Goal: Navigation & Orientation: Go to known website

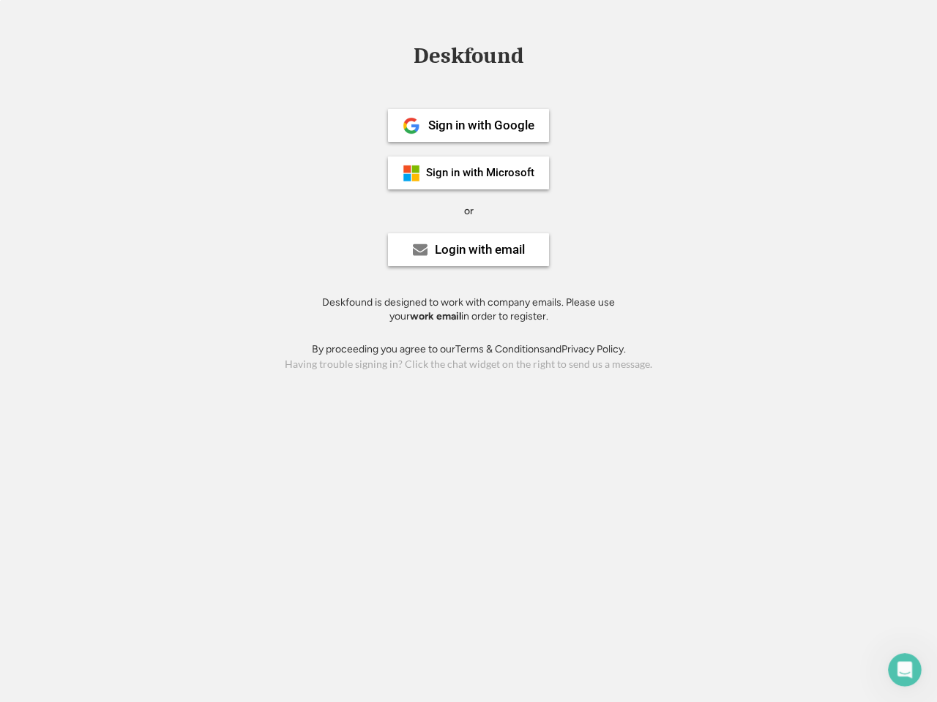
click at [468, 209] on div "or" at bounding box center [469, 211] width 10 height 15
click at [468, 59] on div "Deskfound" at bounding box center [468, 56] width 124 height 23
click at [400, 55] on div "Deskfound" at bounding box center [468, 59] width 937 height 28
click at [468, 59] on div "Deskfound" at bounding box center [468, 56] width 124 height 23
click at [468, 211] on div "or" at bounding box center [469, 211] width 10 height 15
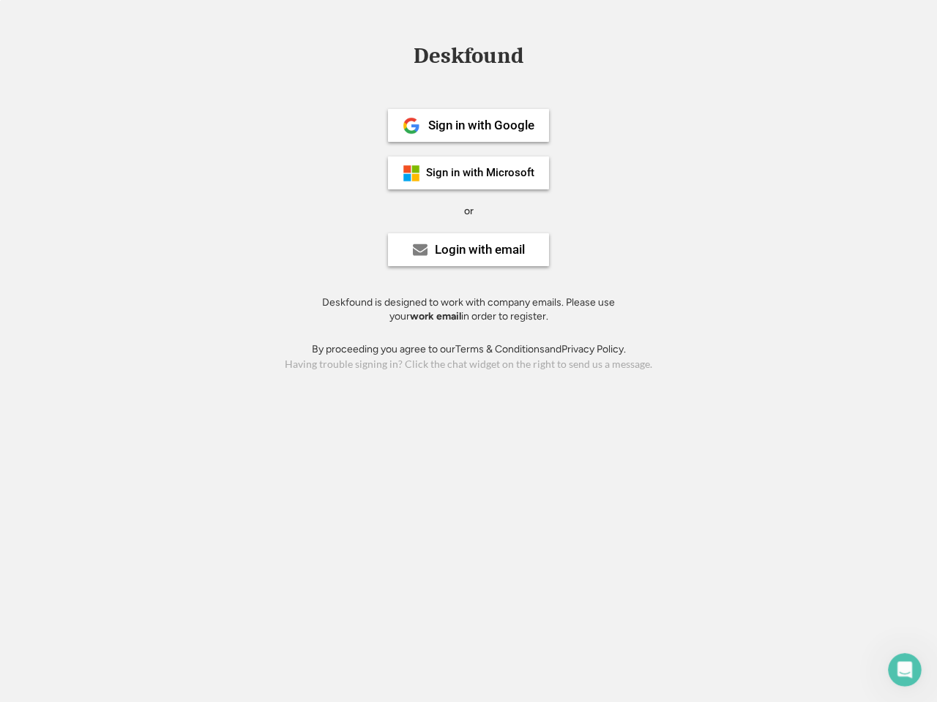
click at [468, 125] on div "Sign in with Google" at bounding box center [481, 125] width 106 height 12
click at [481, 125] on div "Sign in with Google" at bounding box center [481, 125] width 106 height 12
click at [411, 126] on img at bounding box center [411, 126] width 18 height 18
click at [468, 173] on div "Sign in with Microsoft" at bounding box center [480, 173] width 108 height 11
click at [481, 173] on div "Sign in with Microsoft" at bounding box center [480, 173] width 108 height 11
